Goal: Information Seeking & Learning: Learn about a topic

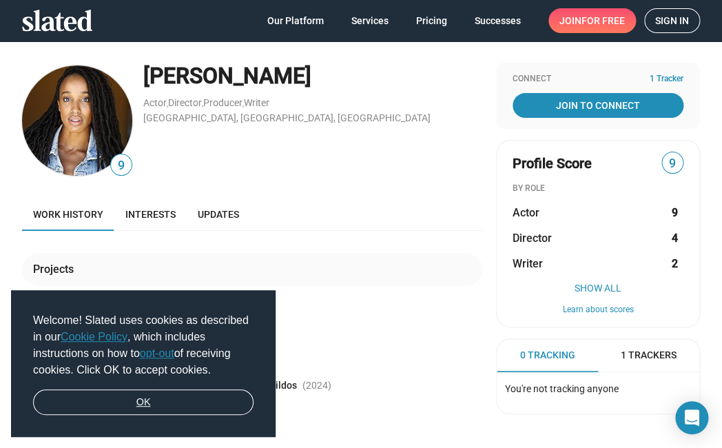
click at [176, 407] on link "OK" at bounding box center [143, 402] width 221 height 26
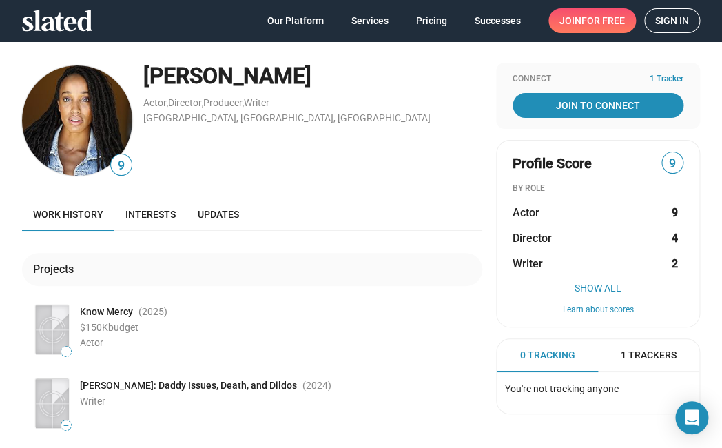
click at [316, 208] on div "Work history Interests Updates" at bounding box center [252, 214] width 460 height 33
click at [150, 212] on span "Interests" at bounding box center [150, 214] width 50 height 11
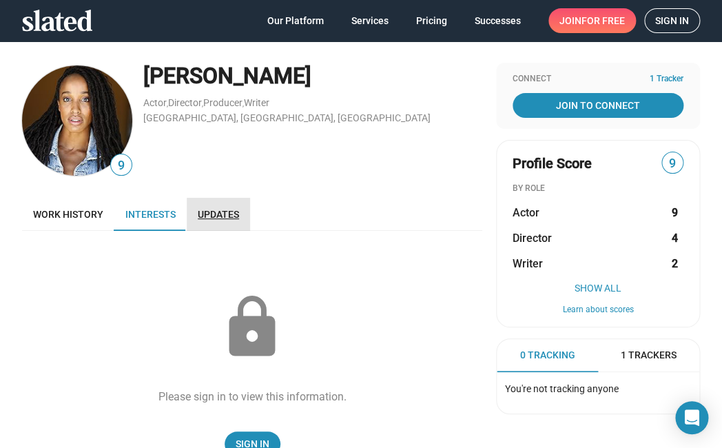
click at [224, 213] on span "Updates" at bounding box center [218, 214] width 41 height 11
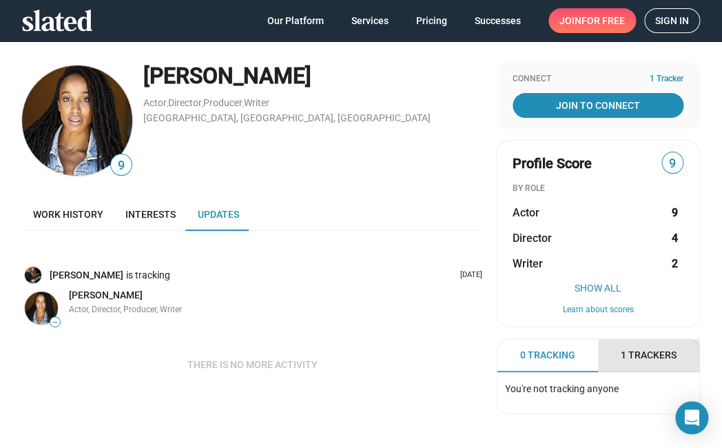
click at [639, 359] on span "1 Trackers" at bounding box center [649, 355] width 56 height 13
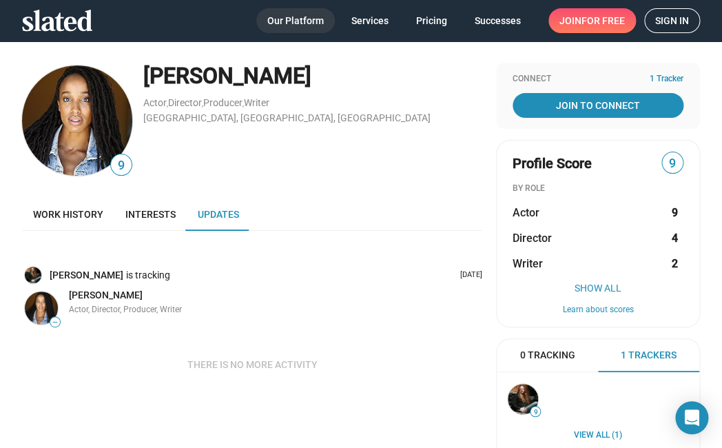
click at [301, 16] on span "Our Platform" at bounding box center [295, 20] width 57 height 25
